Goal: Navigation & Orientation: Find specific page/section

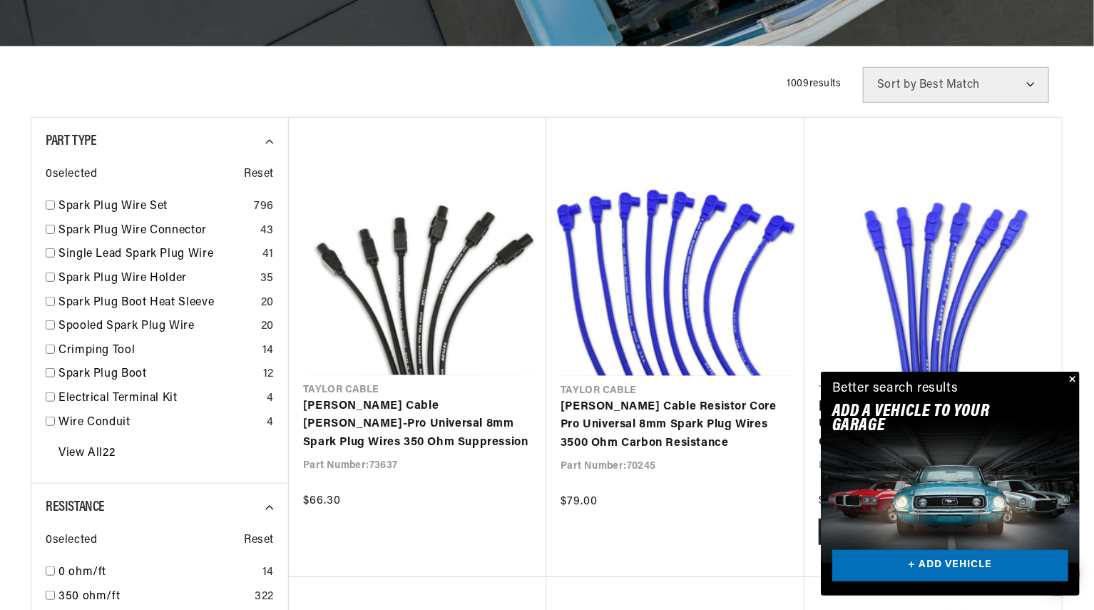
scroll to position [0, 890]
click at [1071, 379] on button "Close" at bounding box center [1071, 380] width 17 height 17
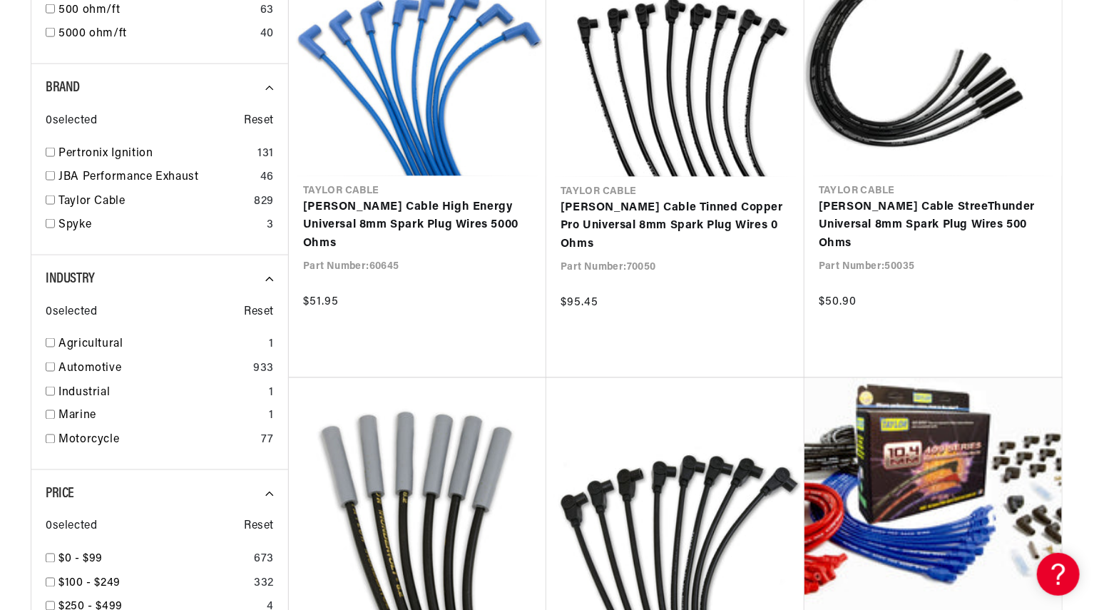
scroll to position [0, 0]
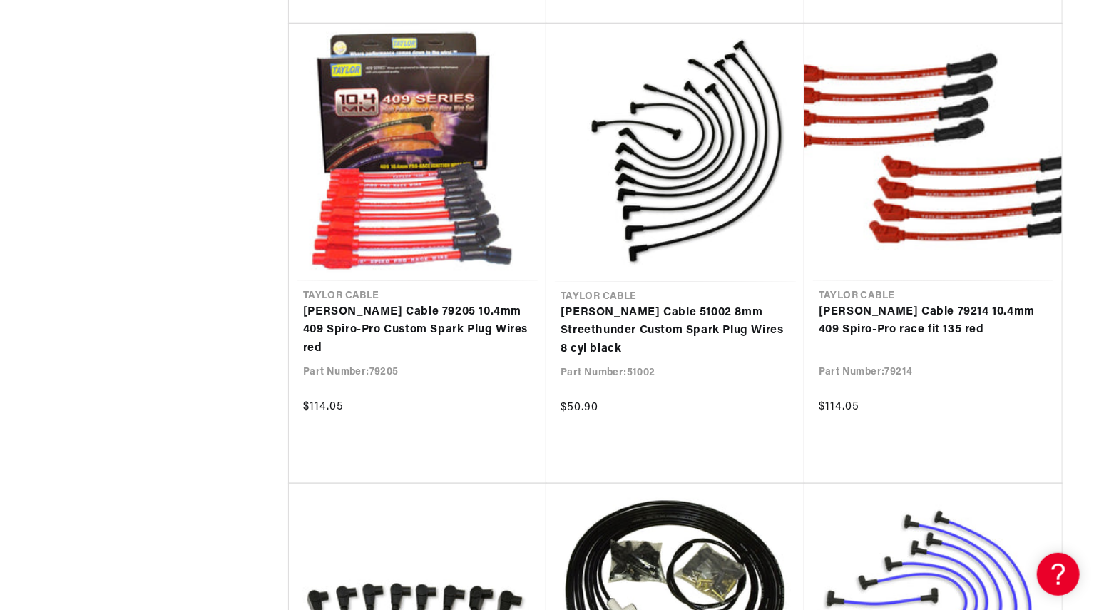
scroll to position [0, 1781]
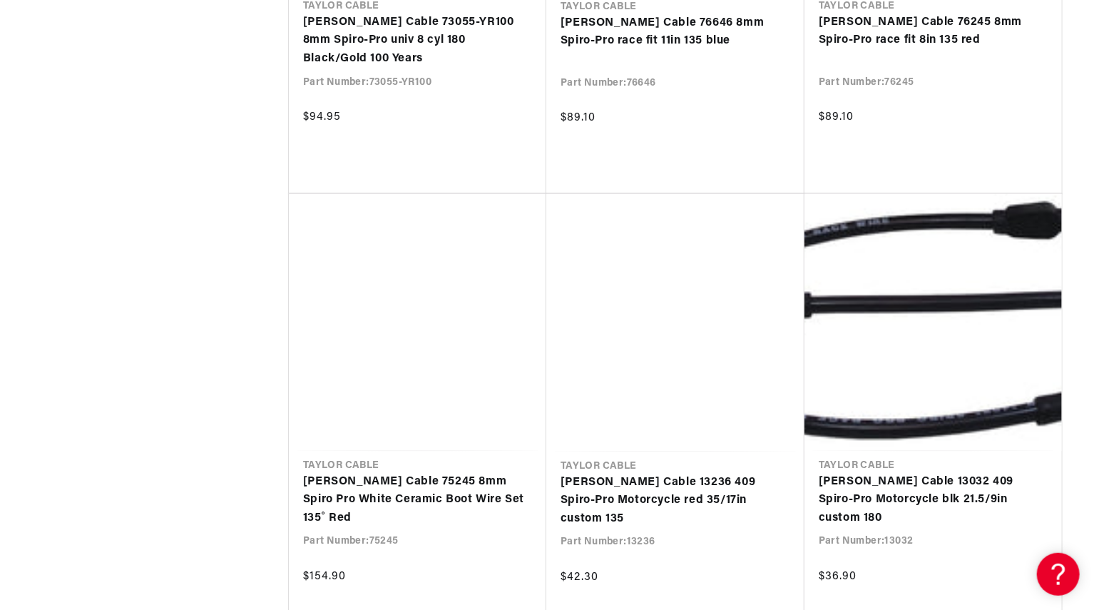
scroll to position [0, 890]
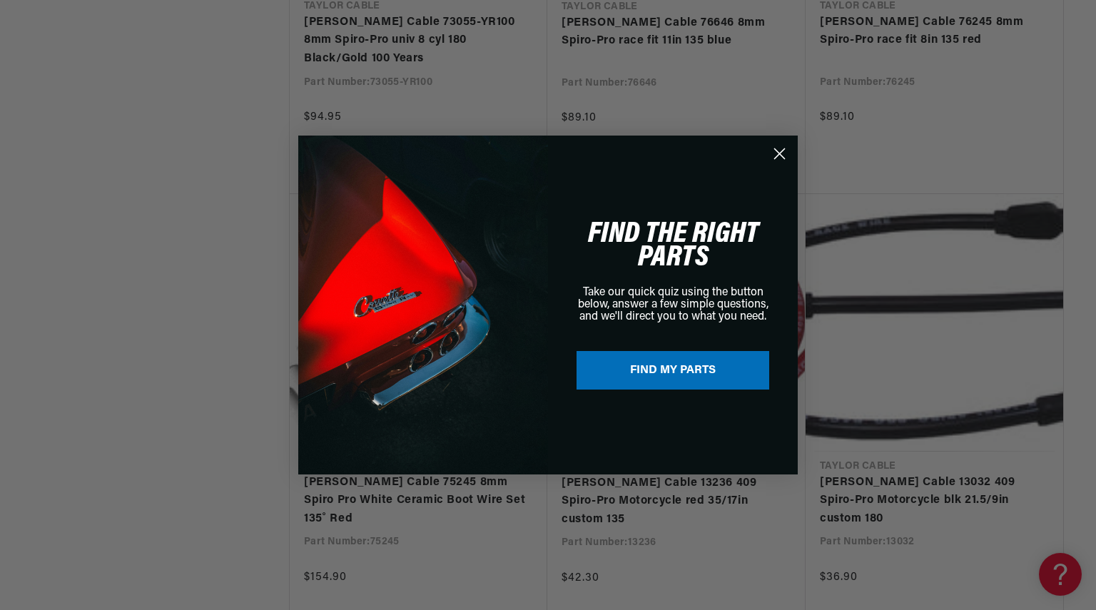
click at [776, 153] on circle "Close dialog" at bounding box center [779, 154] width 24 height 24
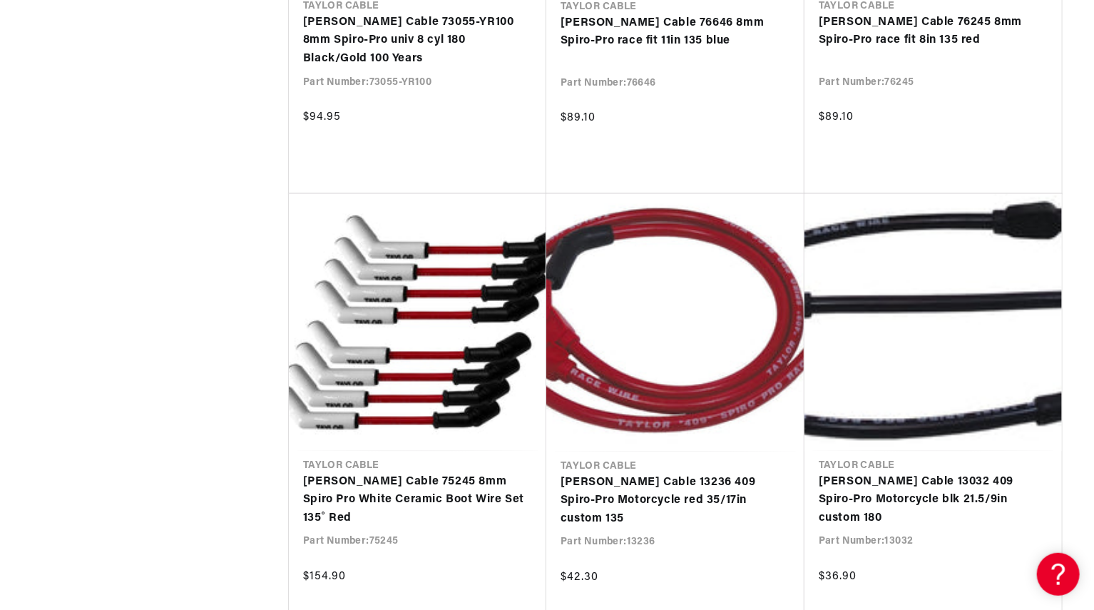
scroll to position [0, 1781]
